Goal: Task Accomplishment & Management: Use online tool/utility

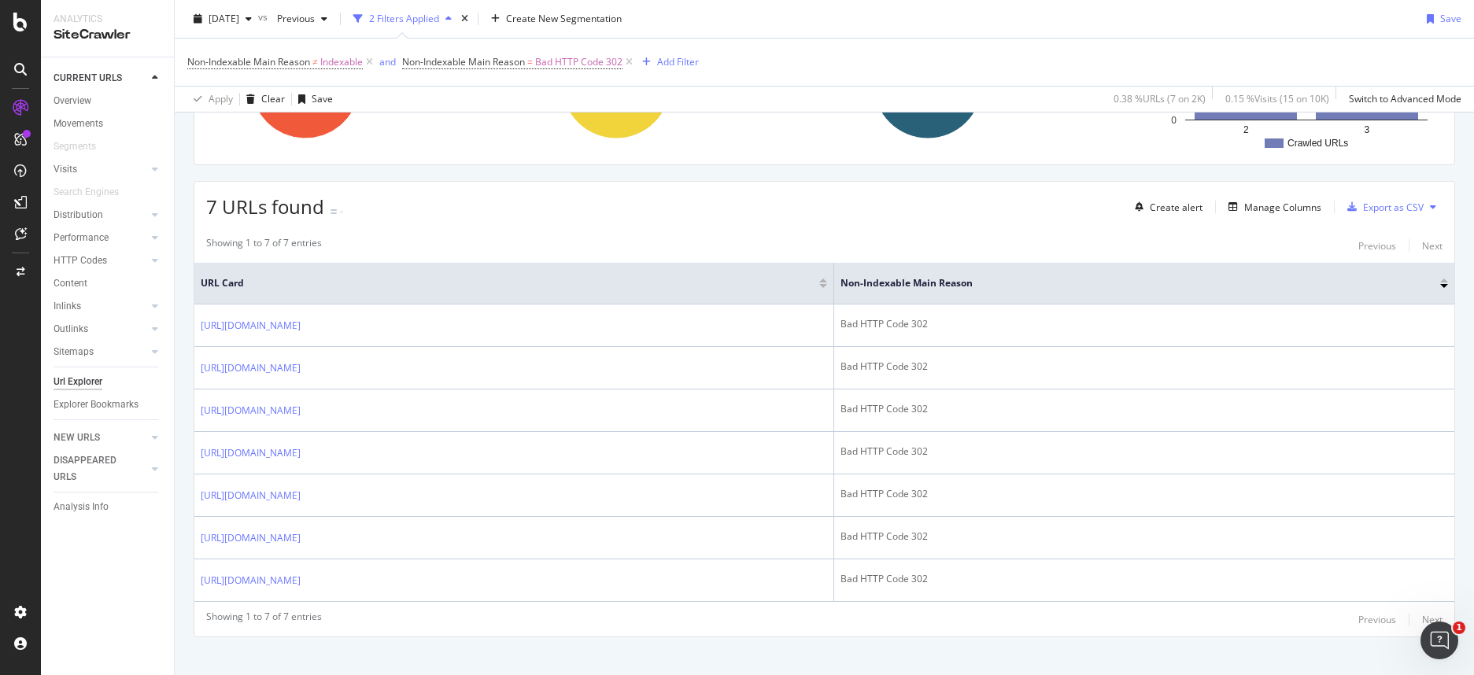
scroll to position [230, 0]
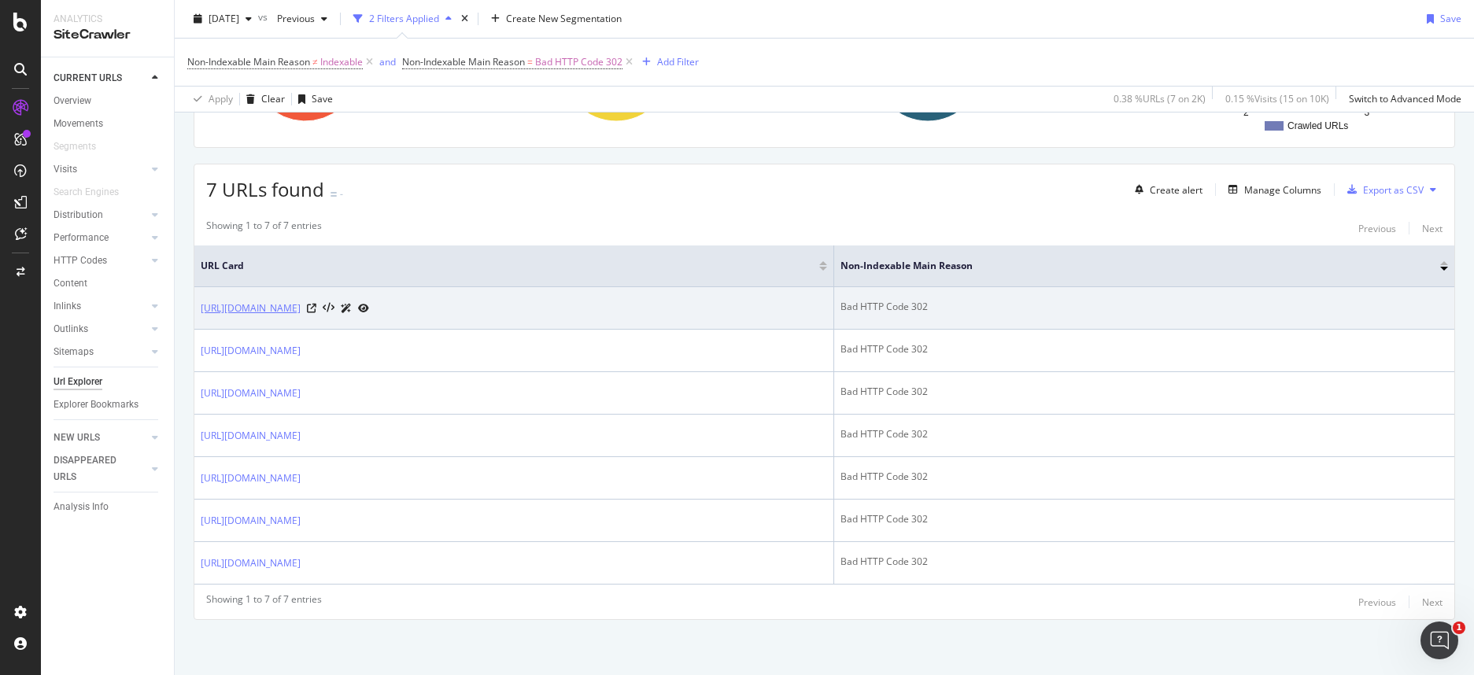
click at [301, 302] on link "https://www.hircus.fr/accessoires-cachemire/5087-cagoule-petra-cachemire-rouge-…" at bounding box center [251, 309] width 100 height 16
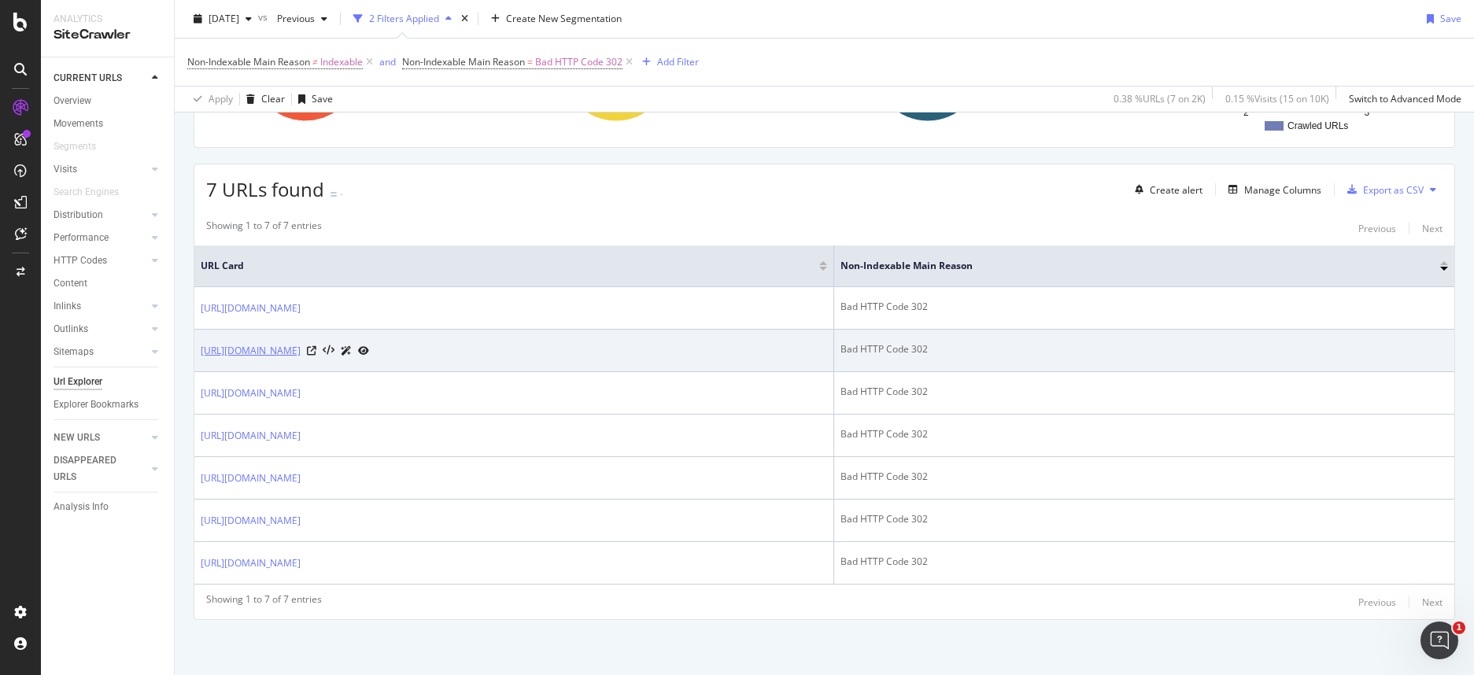
click at [301, 350] on link "https://www.hircus.fr/cachemire-femme/4806-pull-col-rond-cachemire-laine-blosso…" at bounding box center [251, 351] width 100 height 16
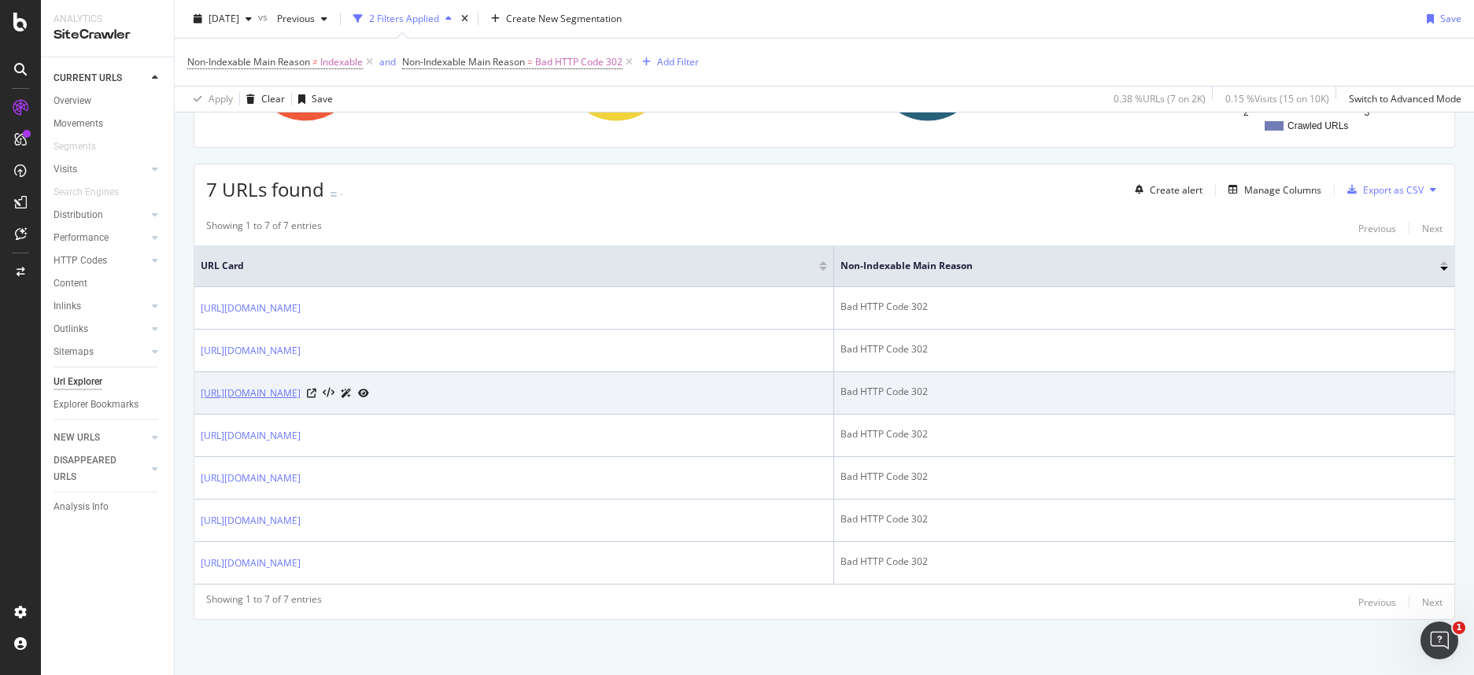
click at [301, 389] on link "[URL][DOMAIN_NAME]" at bounding box center [251, 394] width 100 height 16
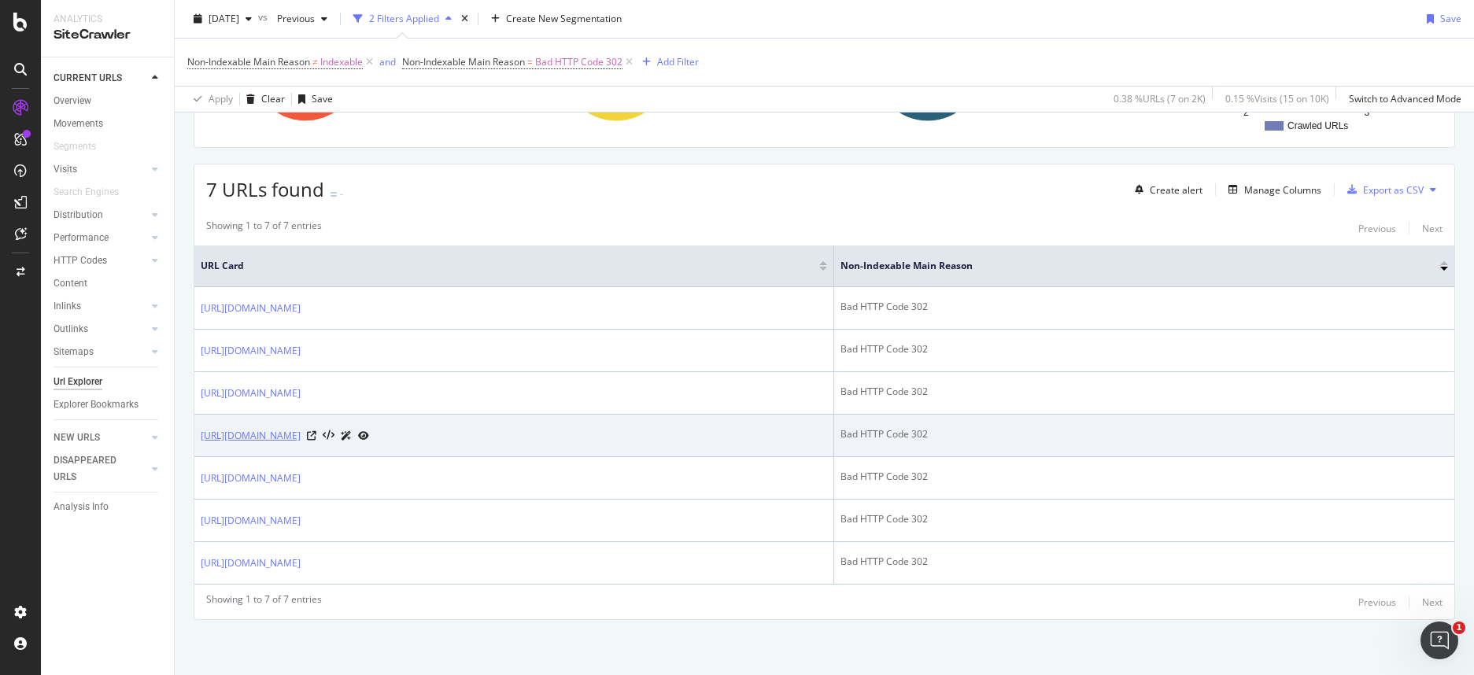
click at [301, 431] on link "https://www.hircus.fr/en/accessories-cashmere/5087-petra-6-ply-cashmere-balacla…" at bounding box center [251, 436] width 100 height 16
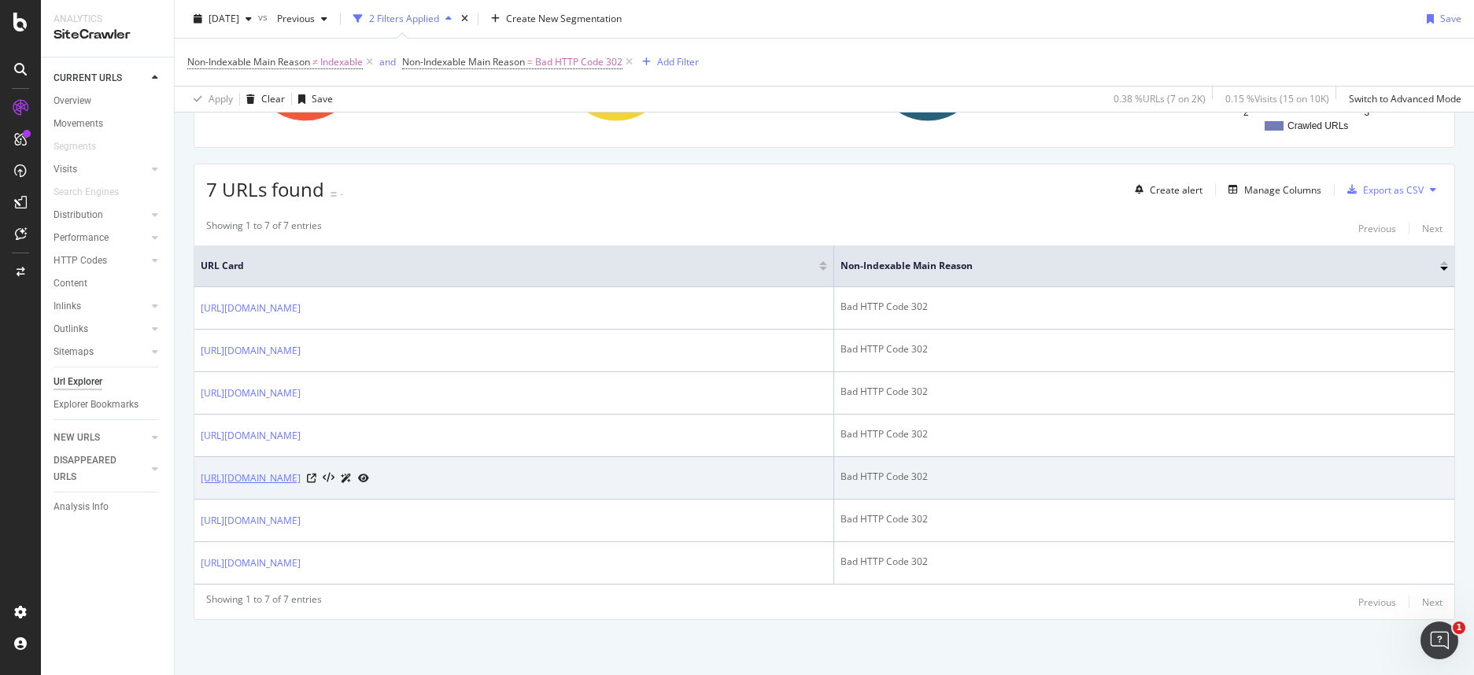
click at [301, 478] on link "https://www.hircus.fr/accessoires-cachemire/4585-cagoule-cachemire-beige-mixte.…" at bounding box center [251, 478] width 100 height 16
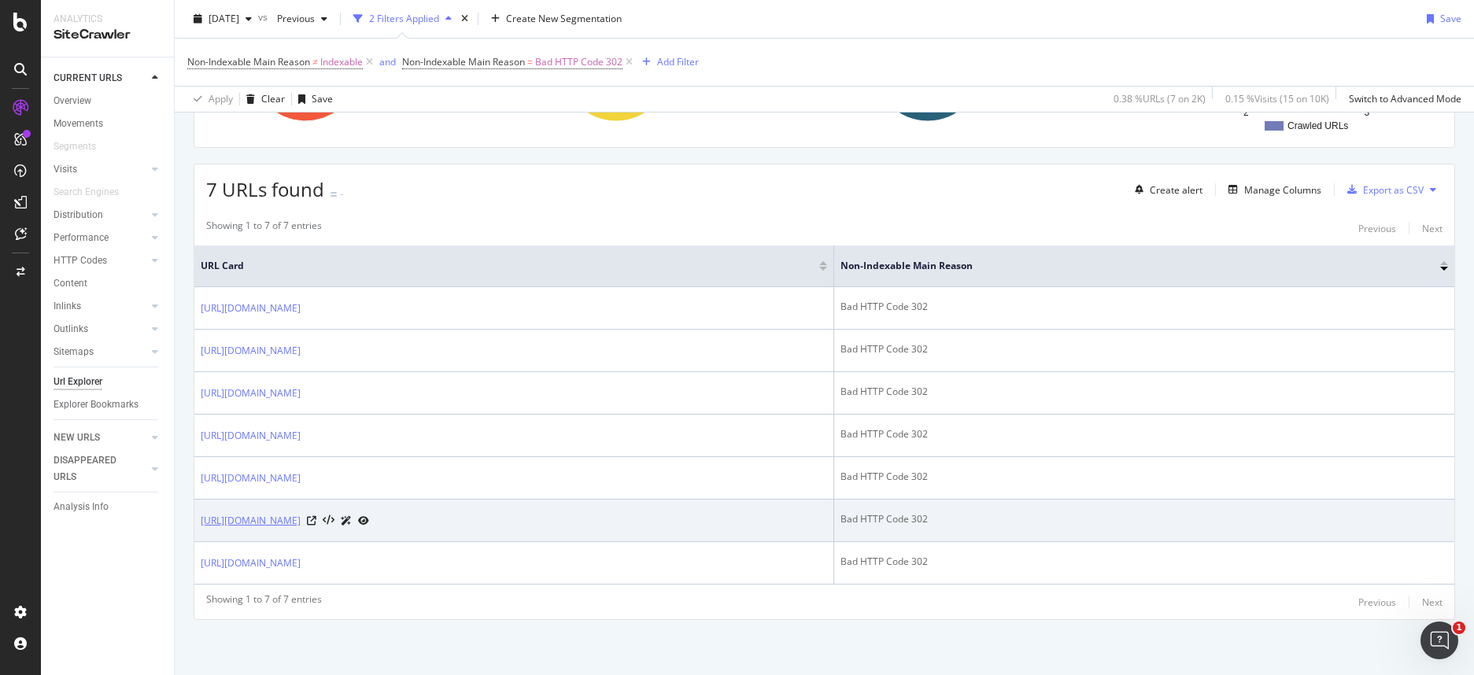
click at [301, 519] on link "[URL][DOMAIN_NAME]" at bounding box center [251, 521] width 100 height 16
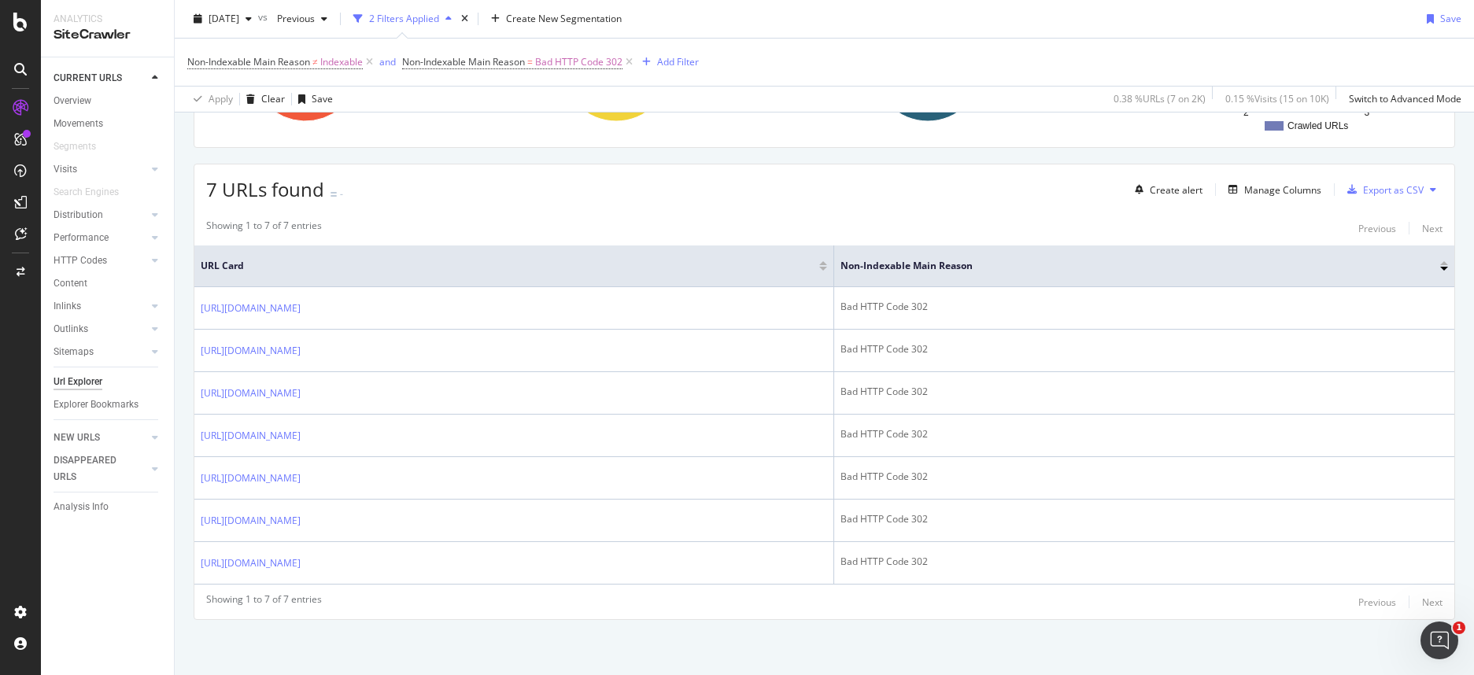
click at [437, 596] on div "Showing 1 to 7 of 7 entries Previous Next" at bounding box center [824, 601] width 1260 height 19
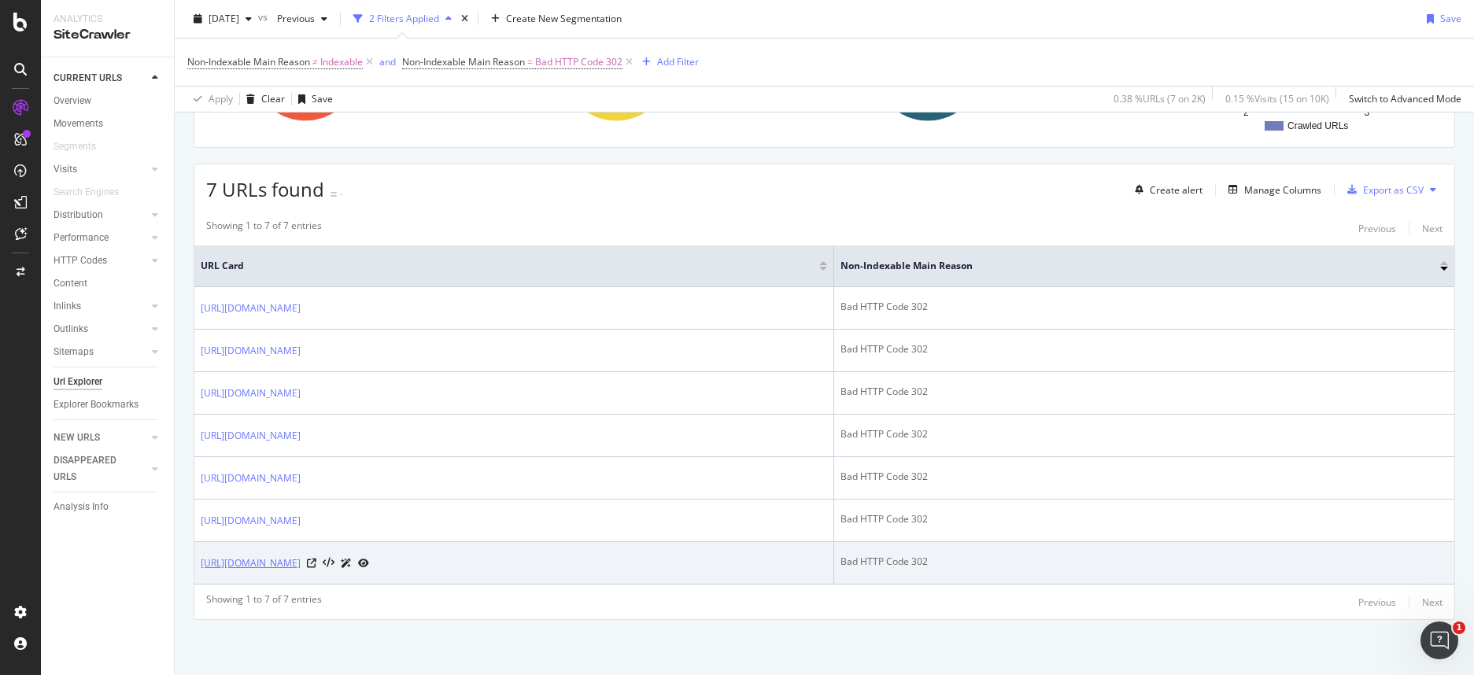
click at [301, 555] on link "https://www.hircus.fr/en/15-cashmere-scarves-bandanas-women-men" at bounding box center [251, 563] width 100 height 16
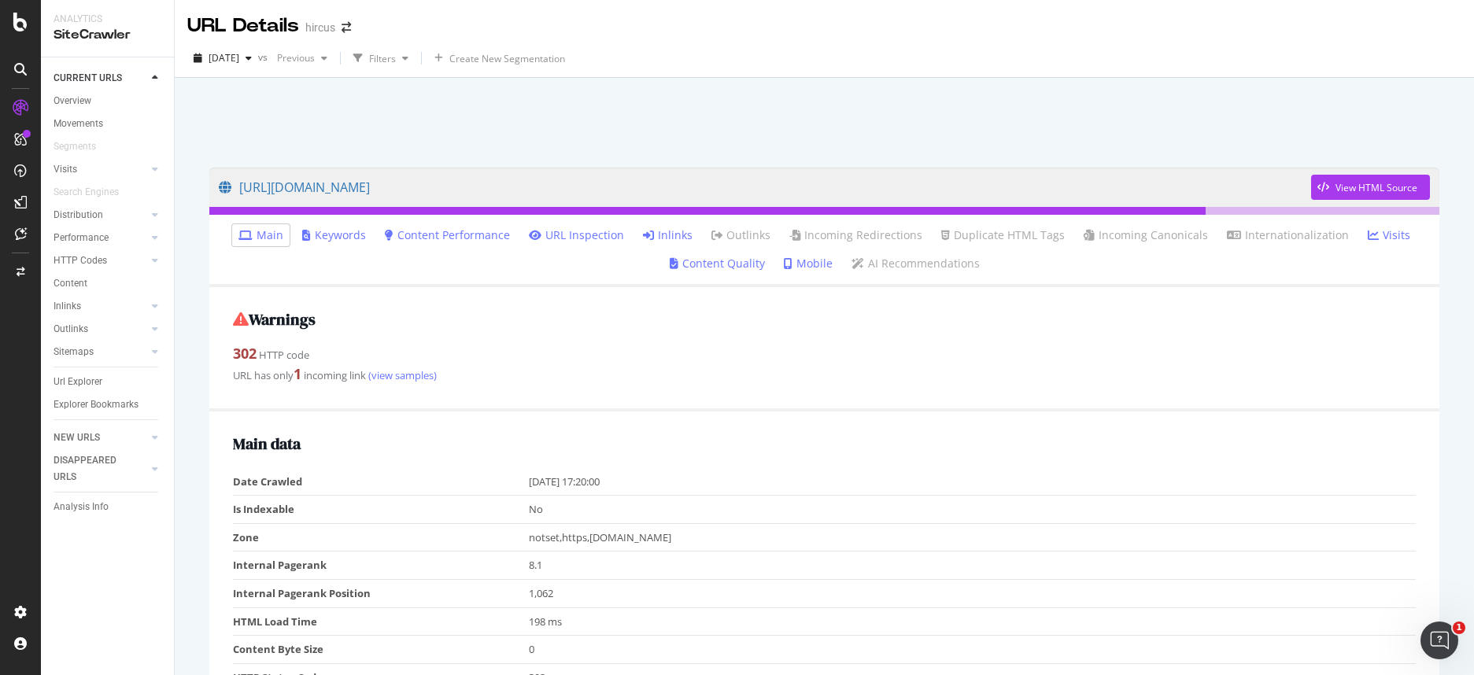
click at [673, 235] on link "Inlinks" at bounding box center [668, 235] width 50 height 16
click at [691, 237] on link "Inlinks" at bounding box center [668, 235] width 50 height 16
click at [656, 188] on link "[URL][DOMAIN_NAME]" at bounding box center [765, 187] width 1092 height 39
click at [663, 238] on link "Inlinks" at bounding box center [668, 235] width 50 height 16
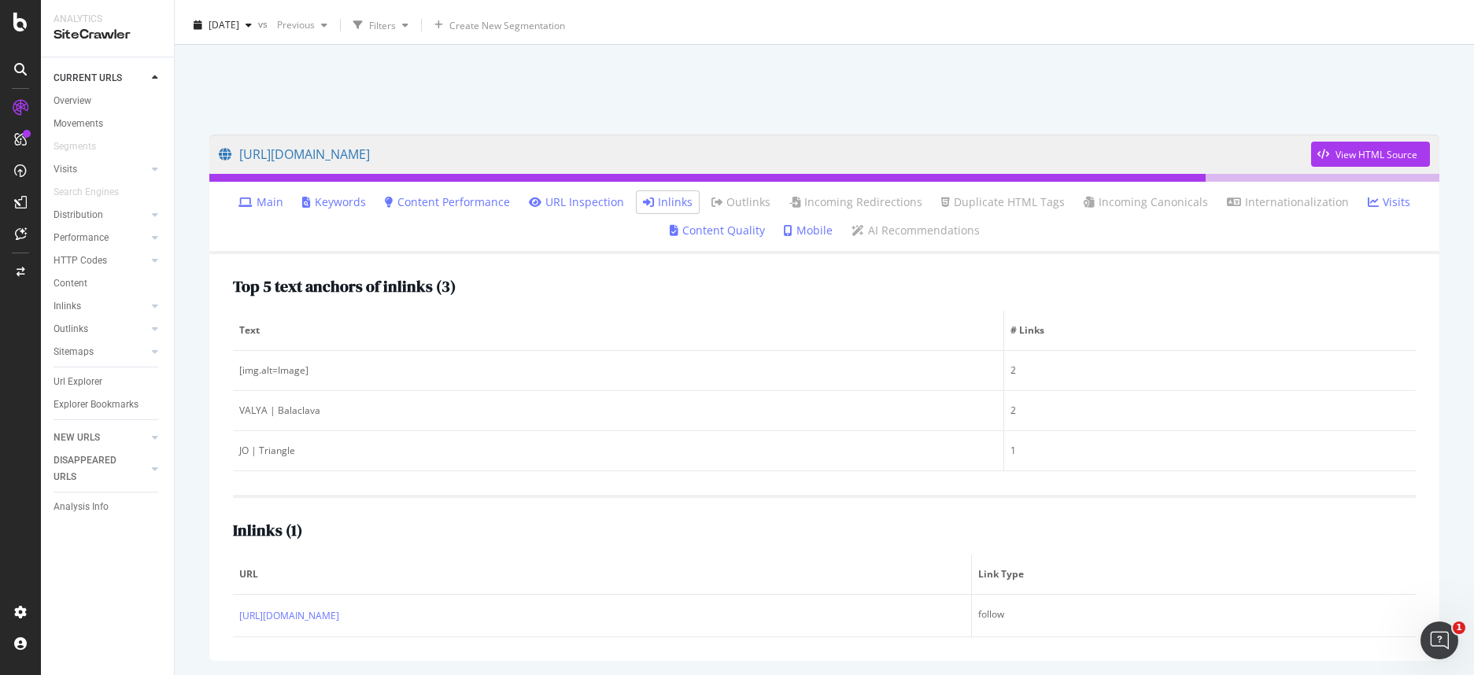
scroll to position [20, 0]
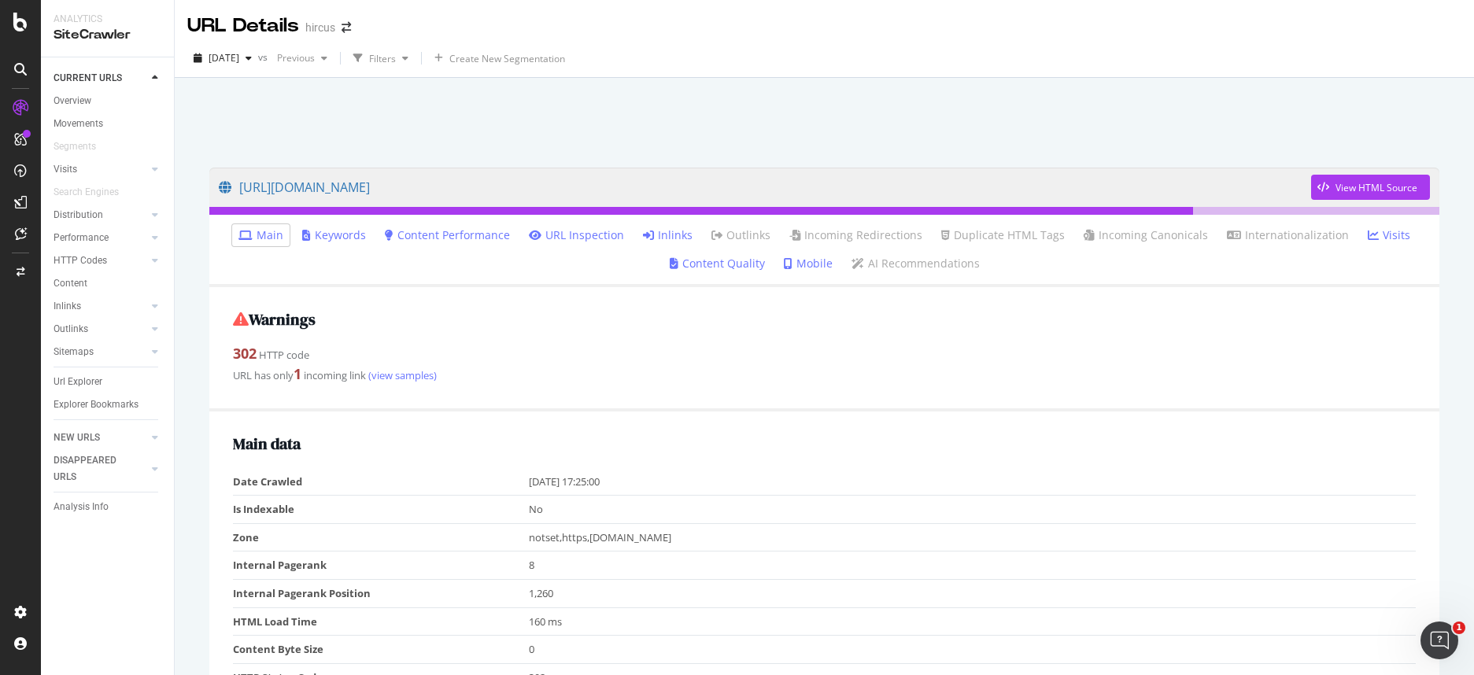
click at [683, 234] on link "Inlinks" at bounding box center [668, 235] width 50 height 16
click at [666, 234] on link "Inlinks" at bounding box center [668, 235] width 50 height 16
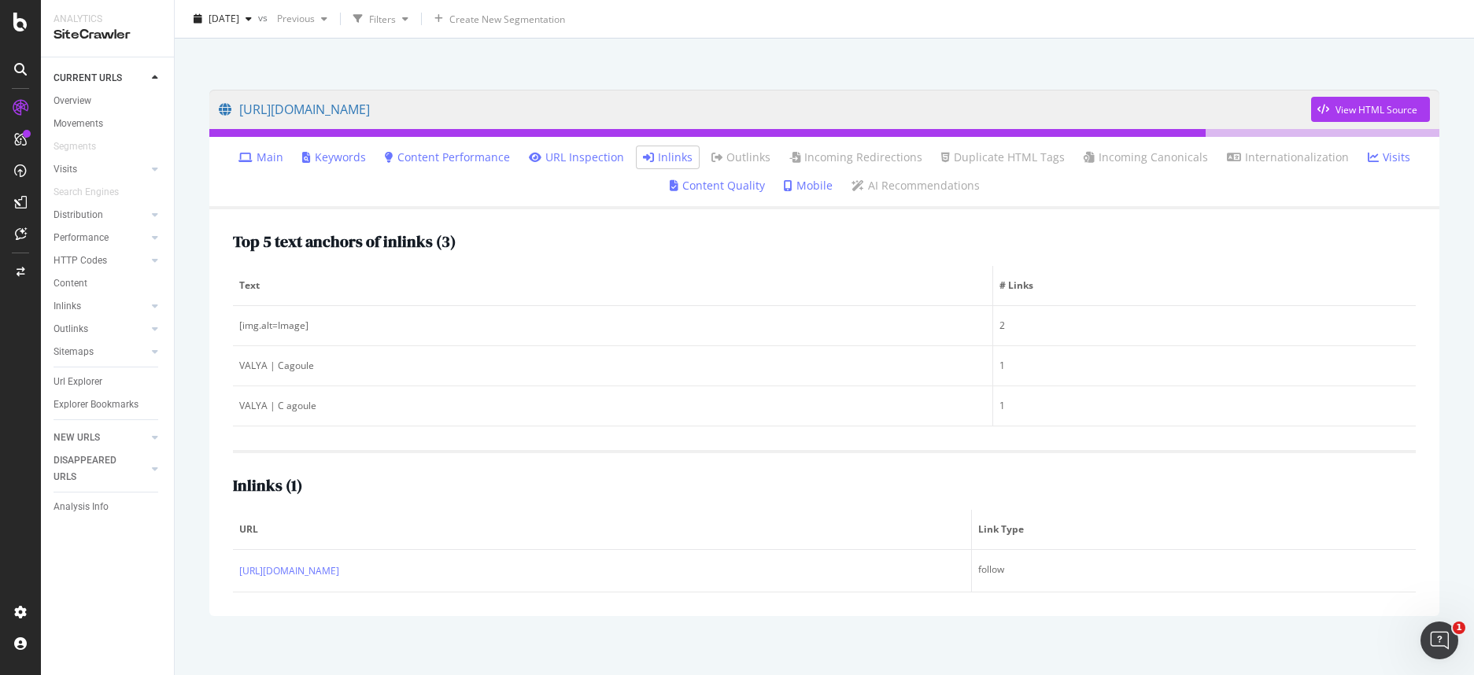
scroll to position [77, 0]
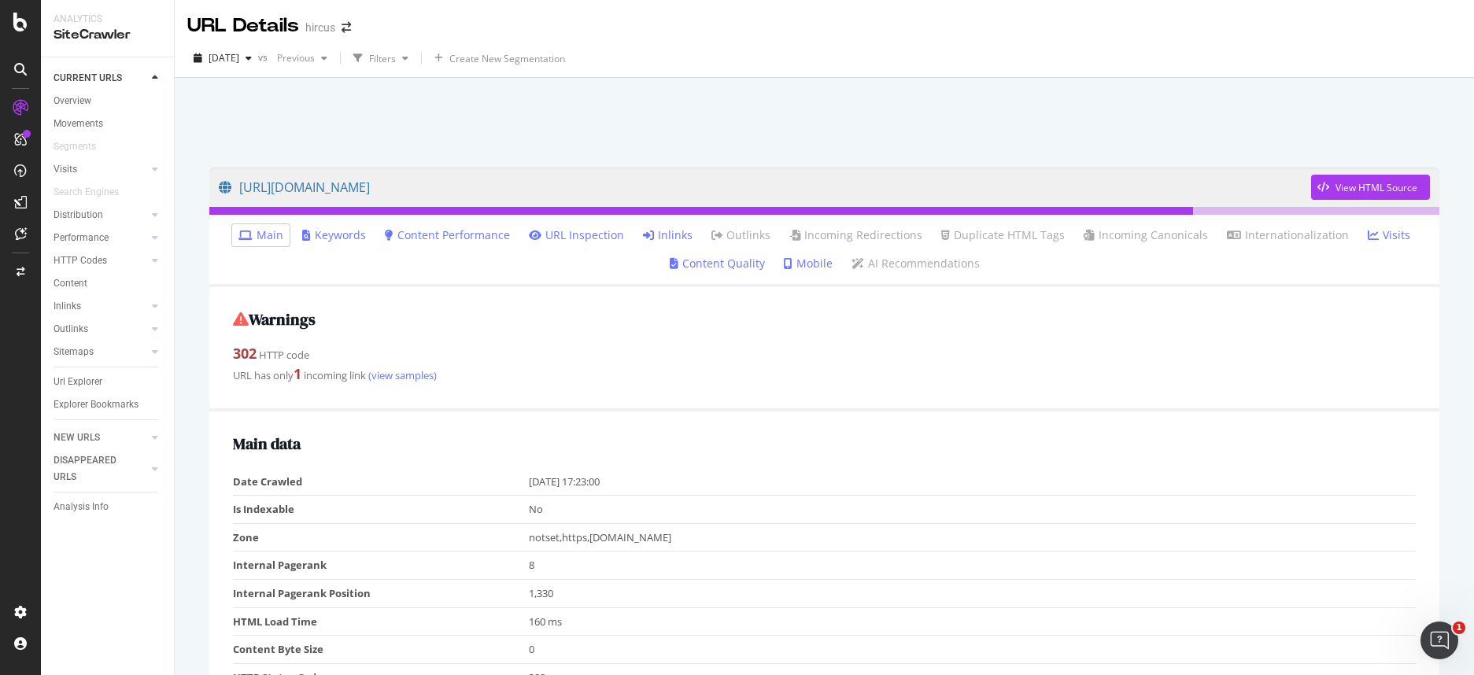
click at [672, 237] on link "Inlinks" at bounding box center [668, 235] width 50 height 16
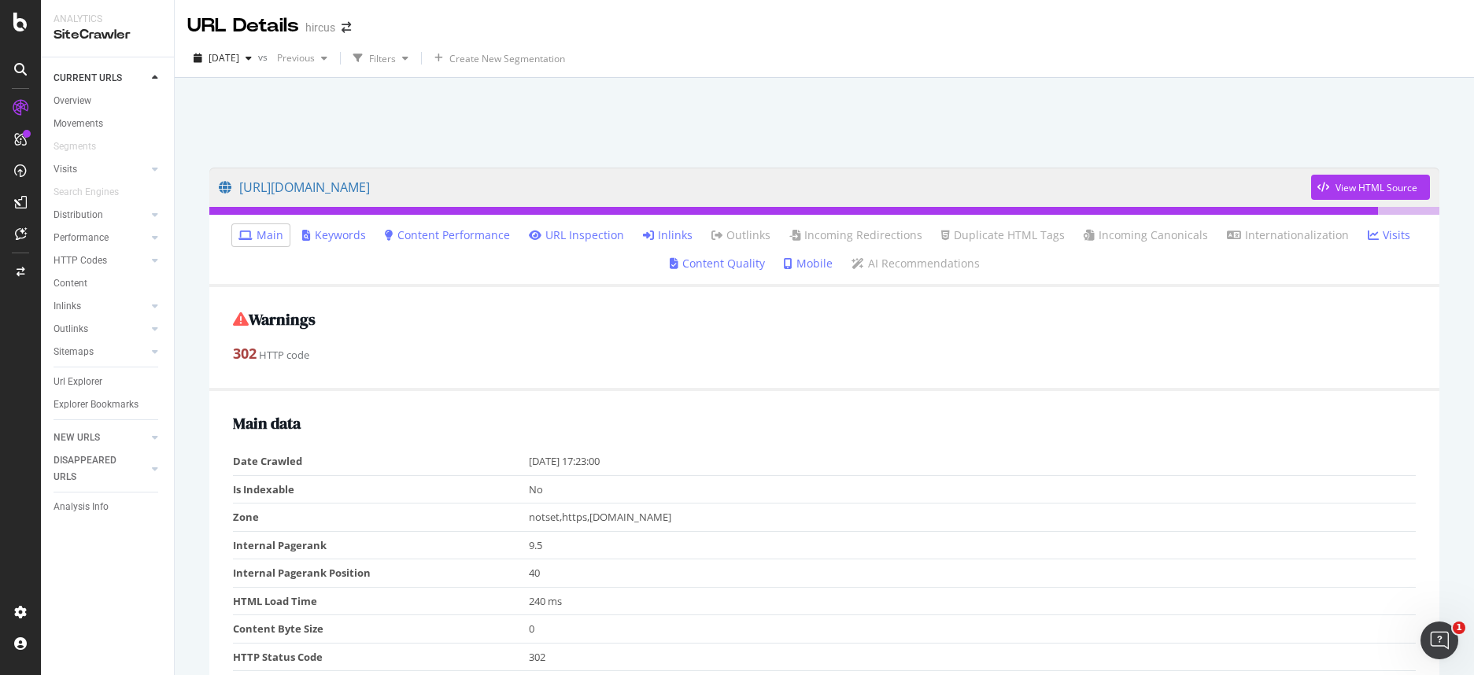
click at [677, 232] on link "Inlinks" at bounding box center [668, 235] width 50 height 16
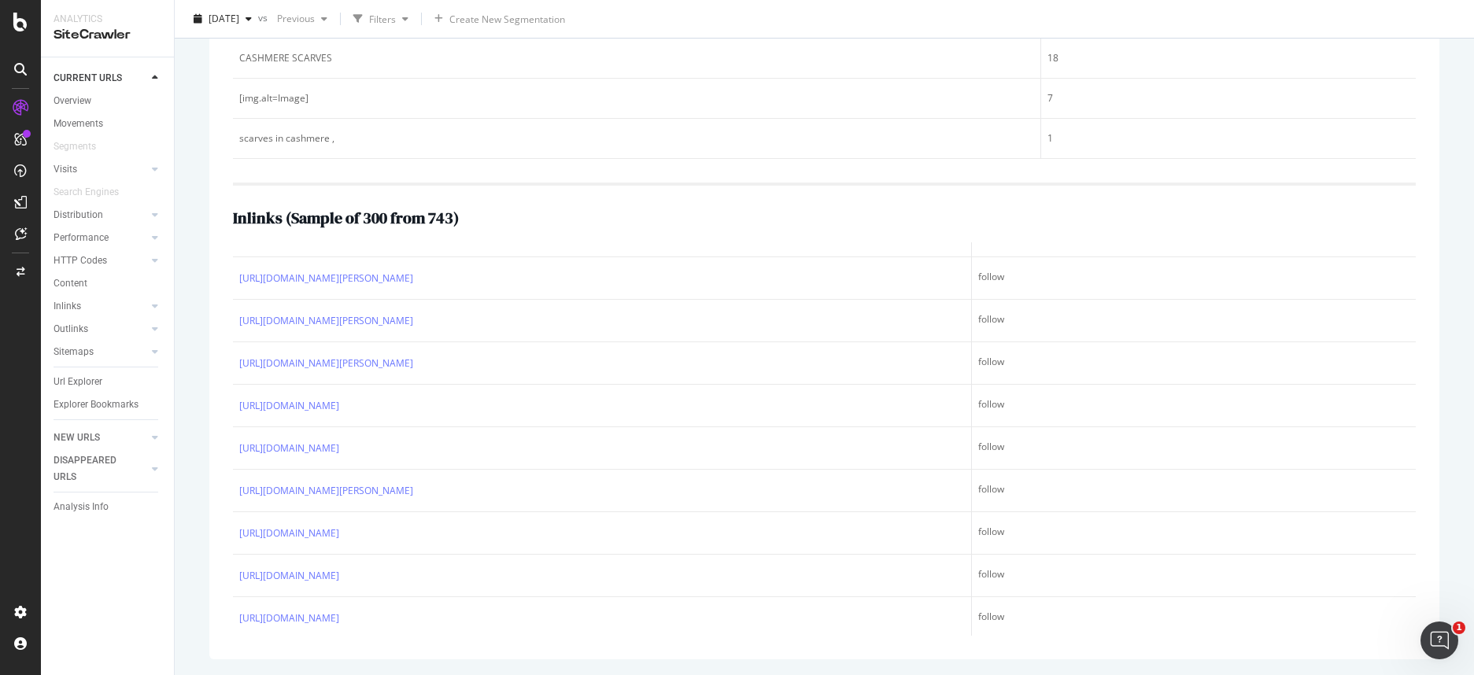
scroll to position [6960, 0]
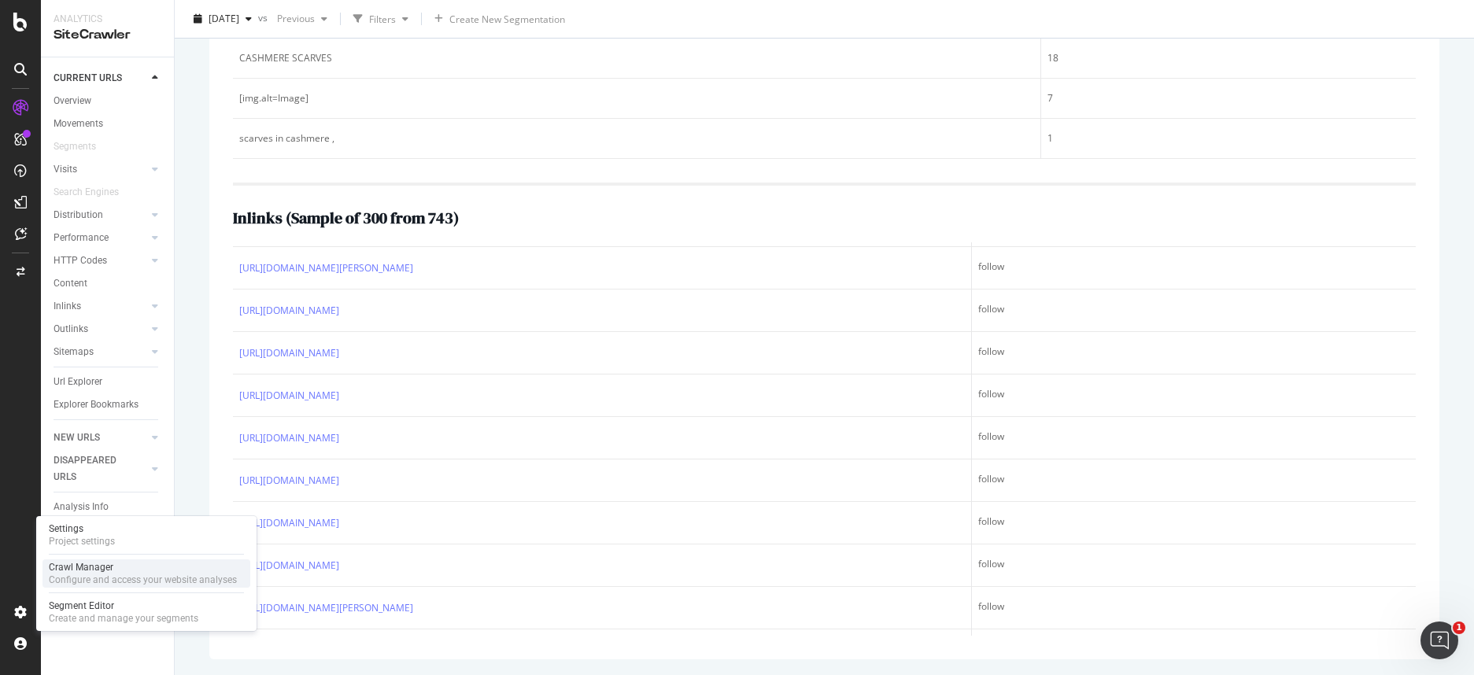
click at [116, 566] on div "Crawl Manager" at bounding box center [143, 567] width 188 height 13
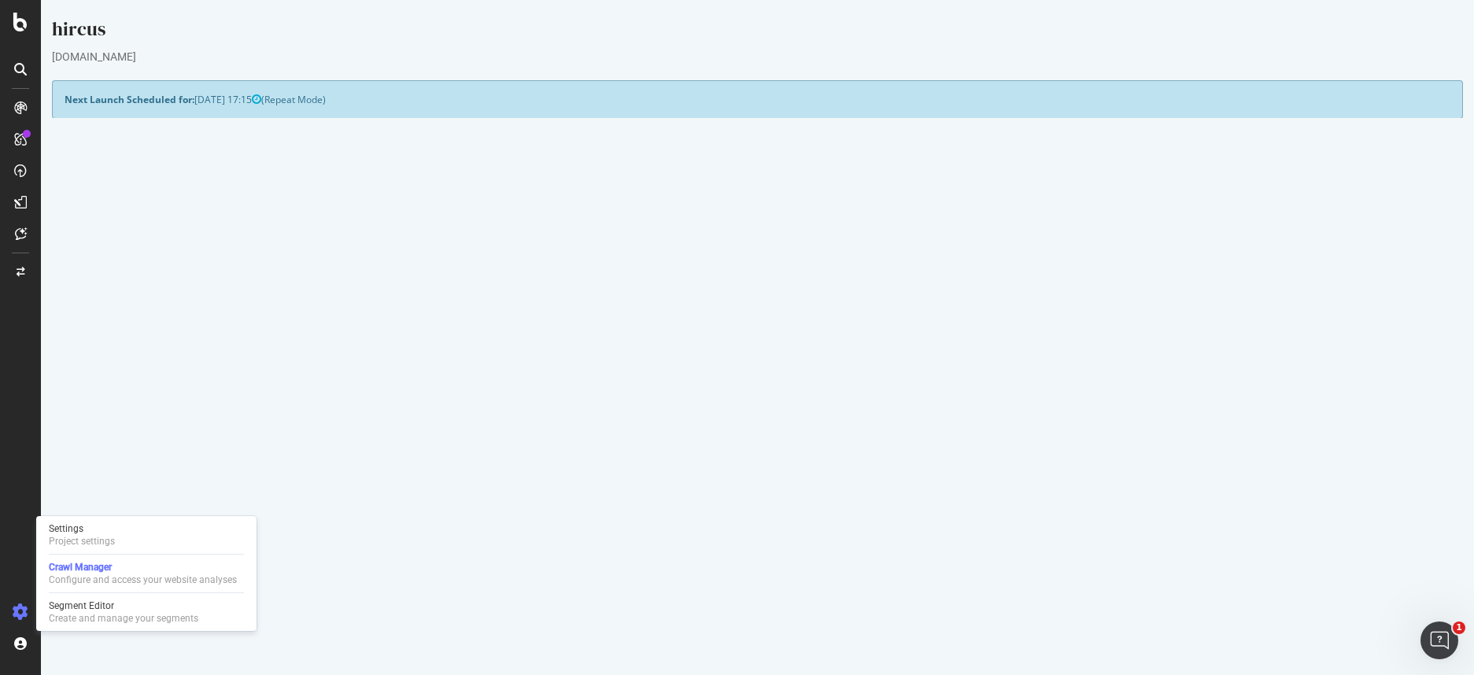
click at [738, 501] on button "Yes! Start Now" at bounding box center [737, 492] width 98 height 25
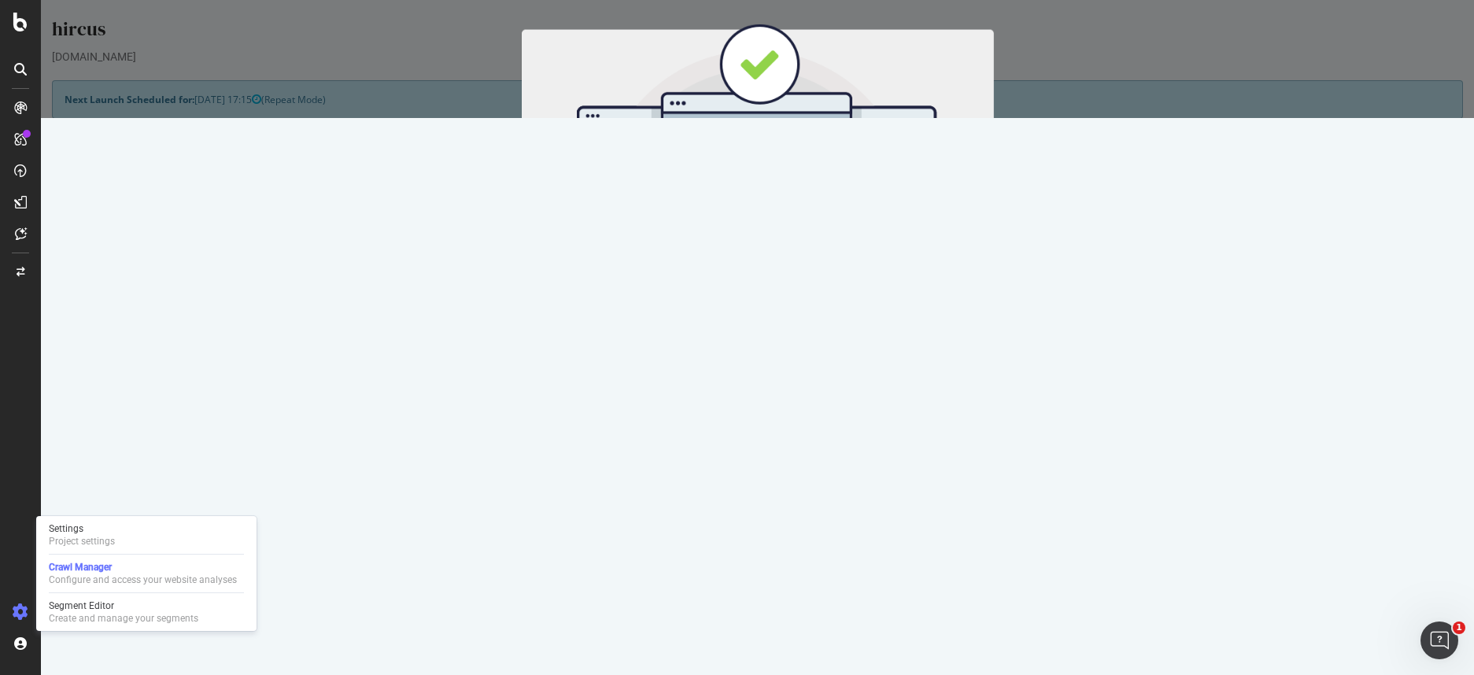
click at [807, 255] on button "Start Now" at bounding box center [785, 261] width 69 height 27
